Goal: Task Accomplishment & Management: Use online tool/utility

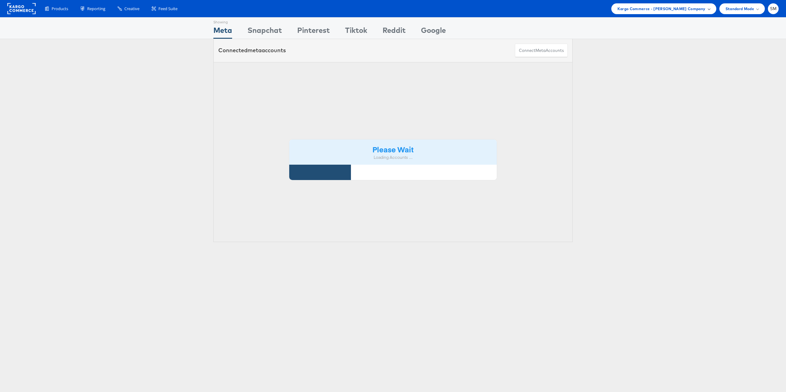
click at [639, 10] on span "Kargo Commerce - Stephen Millea Company" at bounding box center [662, 9] width 88 height 6
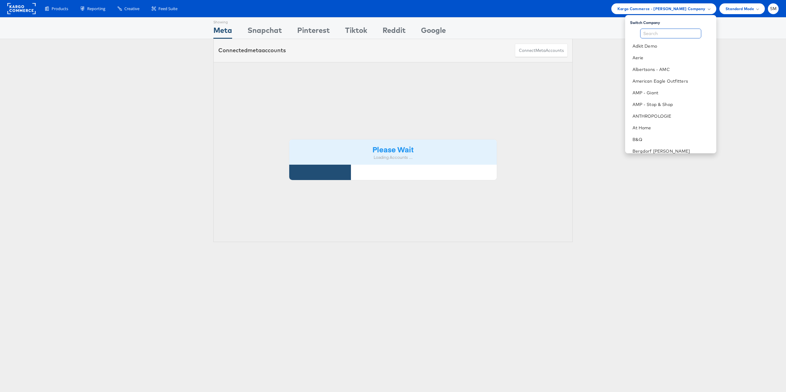
click at [642, 34] on input "text" at bounding box center [670, 34] width 61 height 10
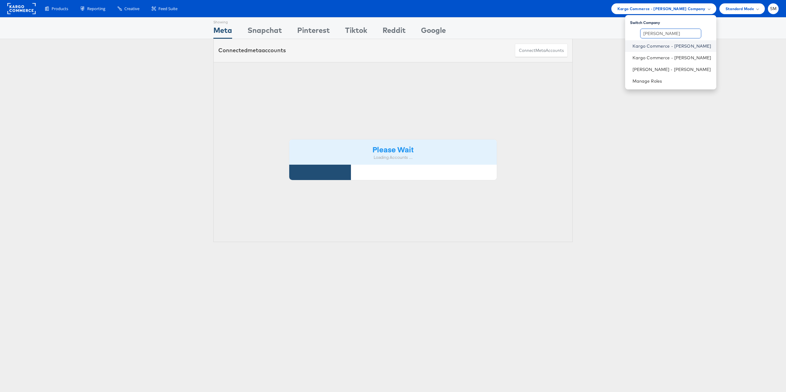
type input "alex"
click at [655, 45] on link "Kargo Commerce - Alex J" at bounding box center [672, 46] width 79 height 6
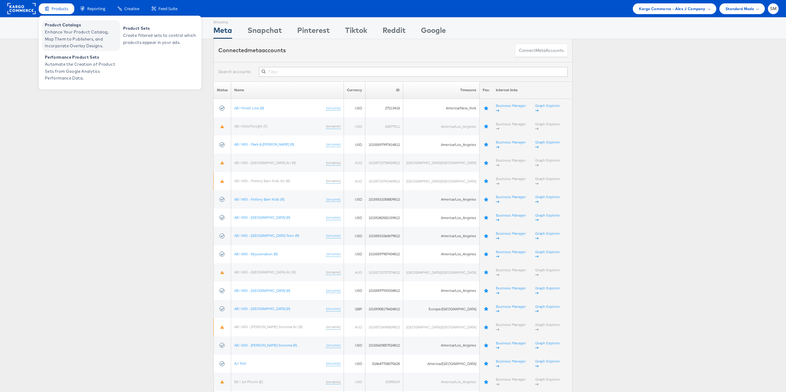
click at [67, 31] on span "Enhance Your Product Catalog, Map Them to Publishers, and Incorporate Overlay D…" at bounding box center [82, 39] width 74 height 21
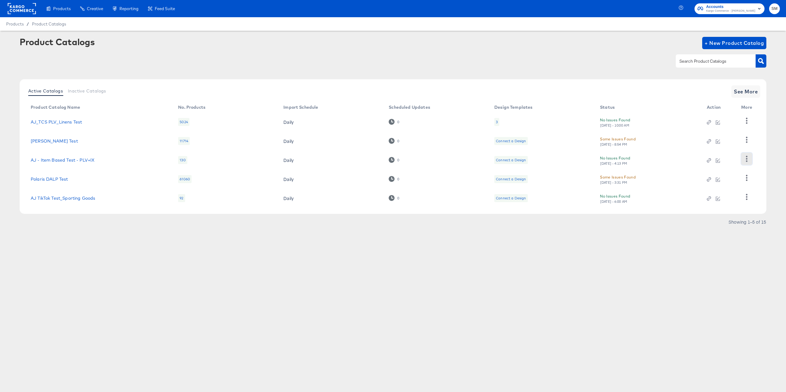
click at [745, 159] on icon "button" at bounding box center [747, 159] width 6 height 6
click at [724, 179] on div "HUD Checks (Internal)" at bounding box center [721, 181] width 61 height 10
click at [81, 160] on link "AJ - Item Based Test - PLV+IX" at bounding box center [63, 160] width 64 height 5
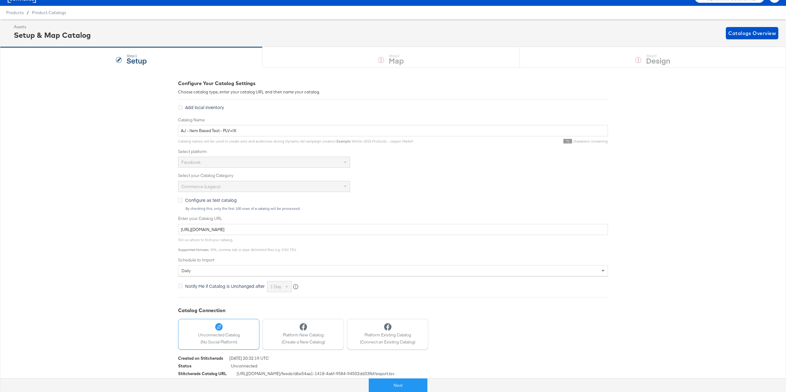
scroll to position [13, 0]
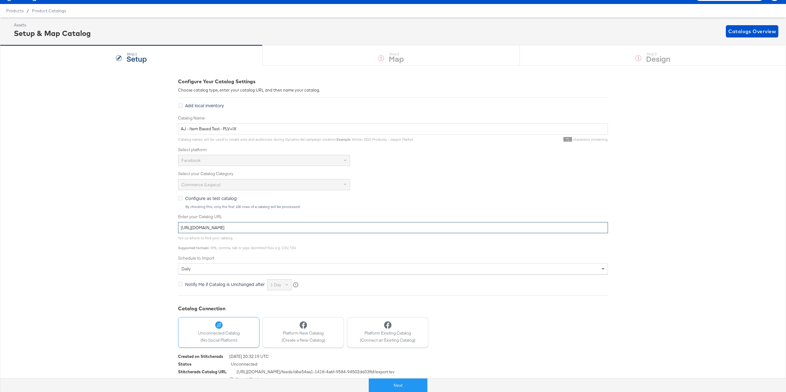
click at [222, 229] on input "https://stitcherads-feeds.s3.eu-west-1.amazonaws.com/aj_tests/aj_itembased_feb2…" at bounding box center [393, 227] width 430 height 11
click at [438, 358] on div "Created on Stitcherads 2024-02-23 20:32:19 UTC" at bounding box center [393, 357] width 430 height 8
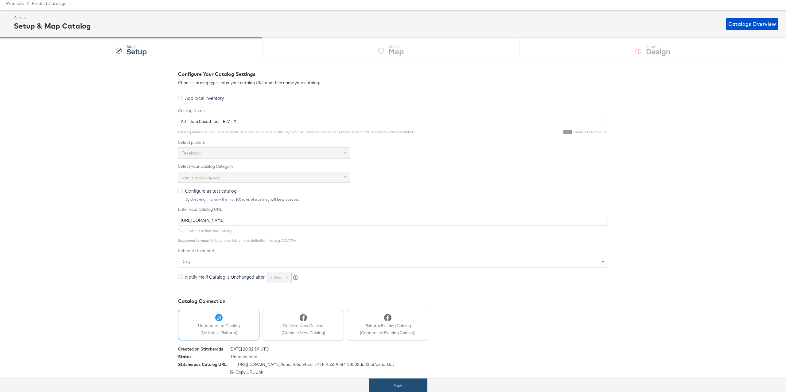
click at [399, 384] on button "Next" at bounding box center [398, 385] width 59 height 14
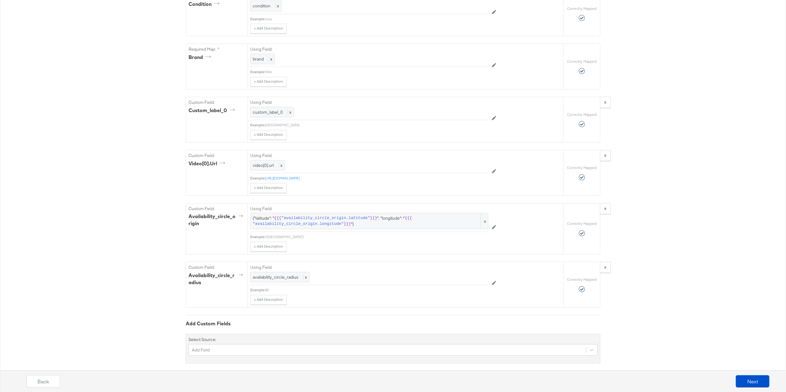
scroll to position [530, 0]
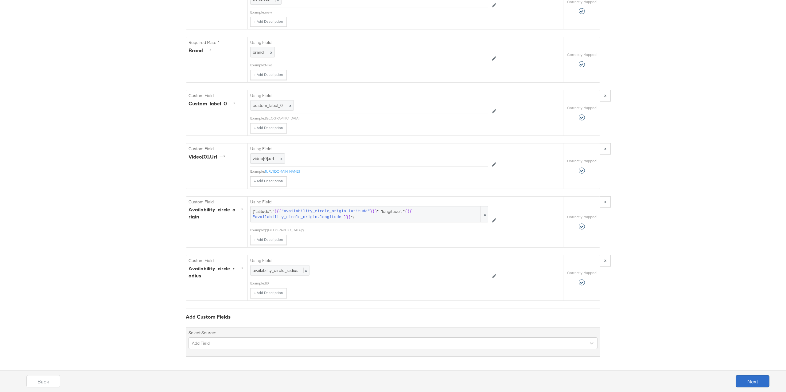
click at [750, 377] on button "Next" at bounding box center [753, 381] width 34 height 12
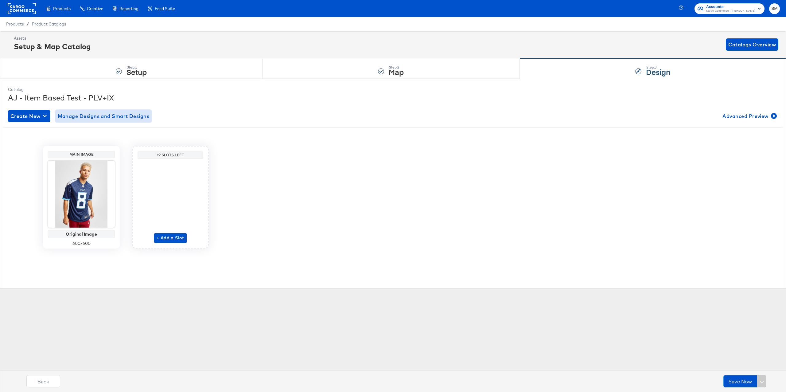
click at [69, 116] on span "Manage Designs and Smart Designs" at bounding box center [104, 116] width 92 height 9
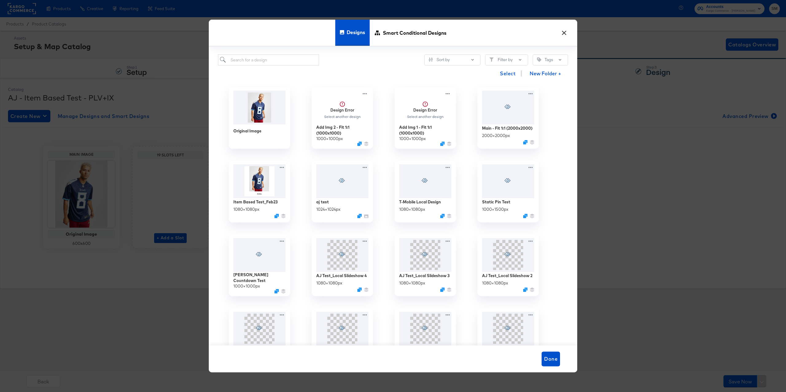
click at [563, 32] on button "×" at bounding box center [564, 31] width 11 height 11
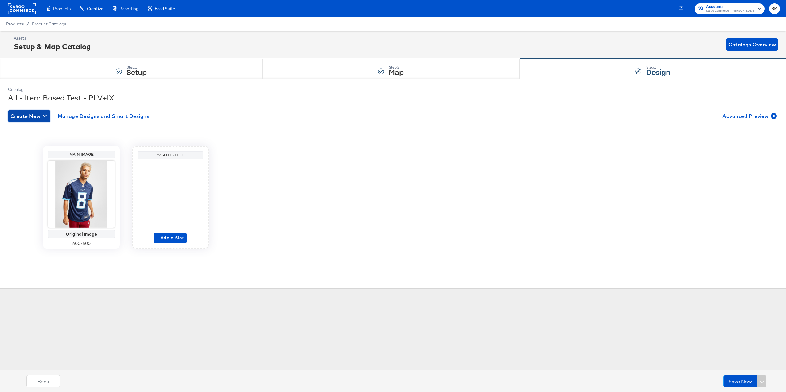
click at [36, 113] on span "Create New" at bounding box center [28, 116] width 37 height 9
click at [77, 115] on span "Manage Designs and Smart Designs" at bounding box center [104, 116] width 92 height 9
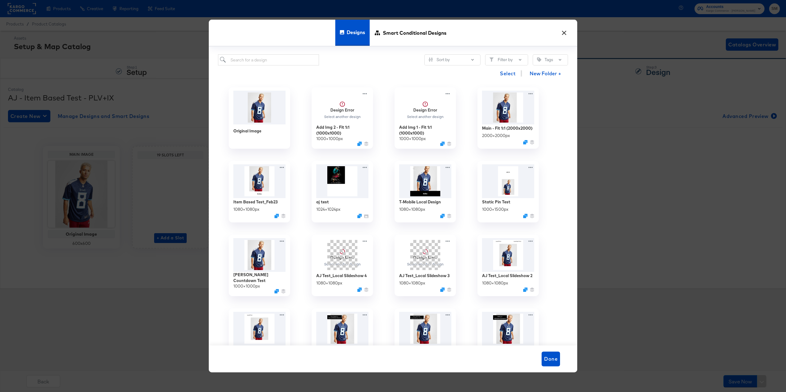
click at [566, 34] on button "×" at bounding box center [564, 31] width 11 height 11
